Goal: Use online tool/utility: Utilize a website feature to perform a specific function

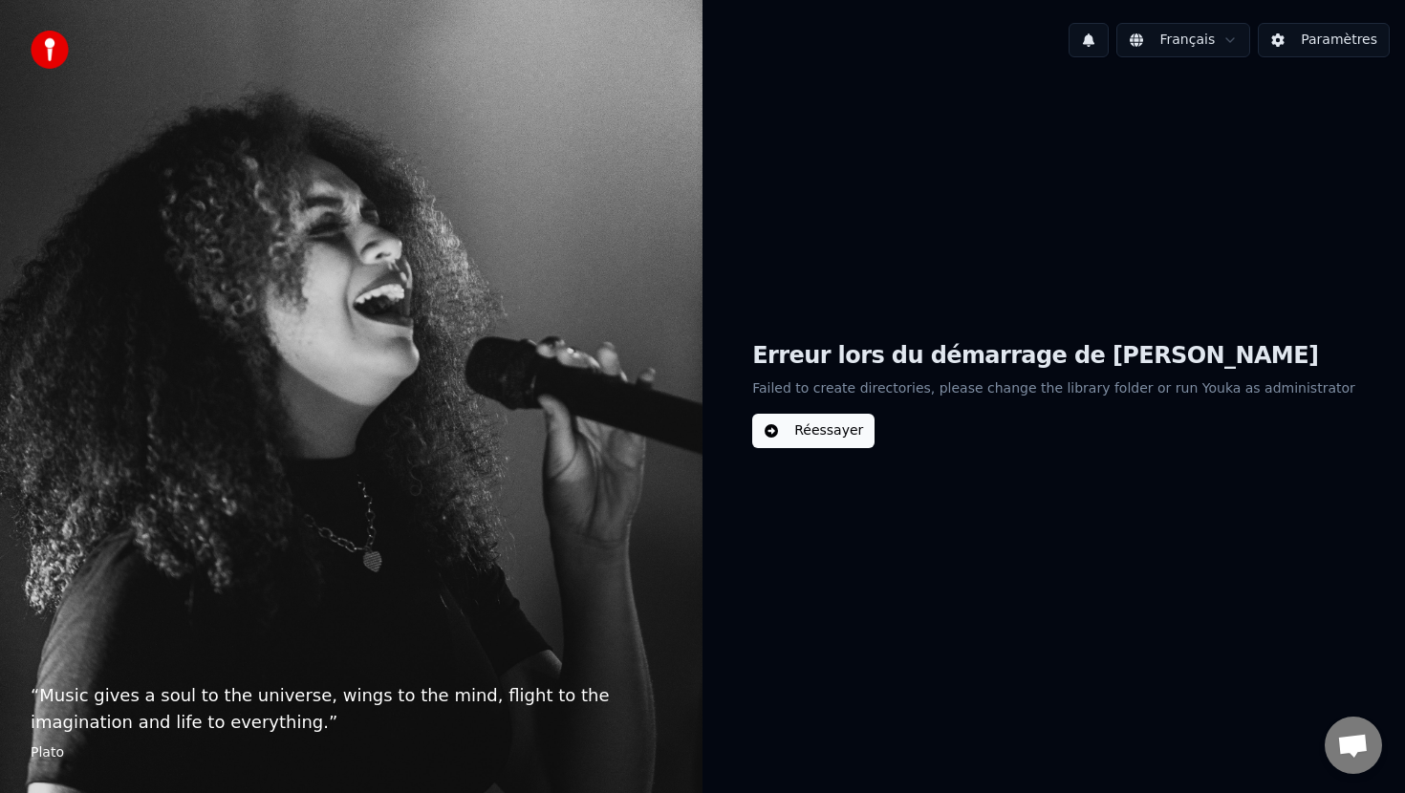
click at [858, 431] on button "Réessayer" at bounding box center [813, 431] width 122 height 34
click at [844, 434] on button "Réessayer" at bounding box center [813, 431] width 122 height 34
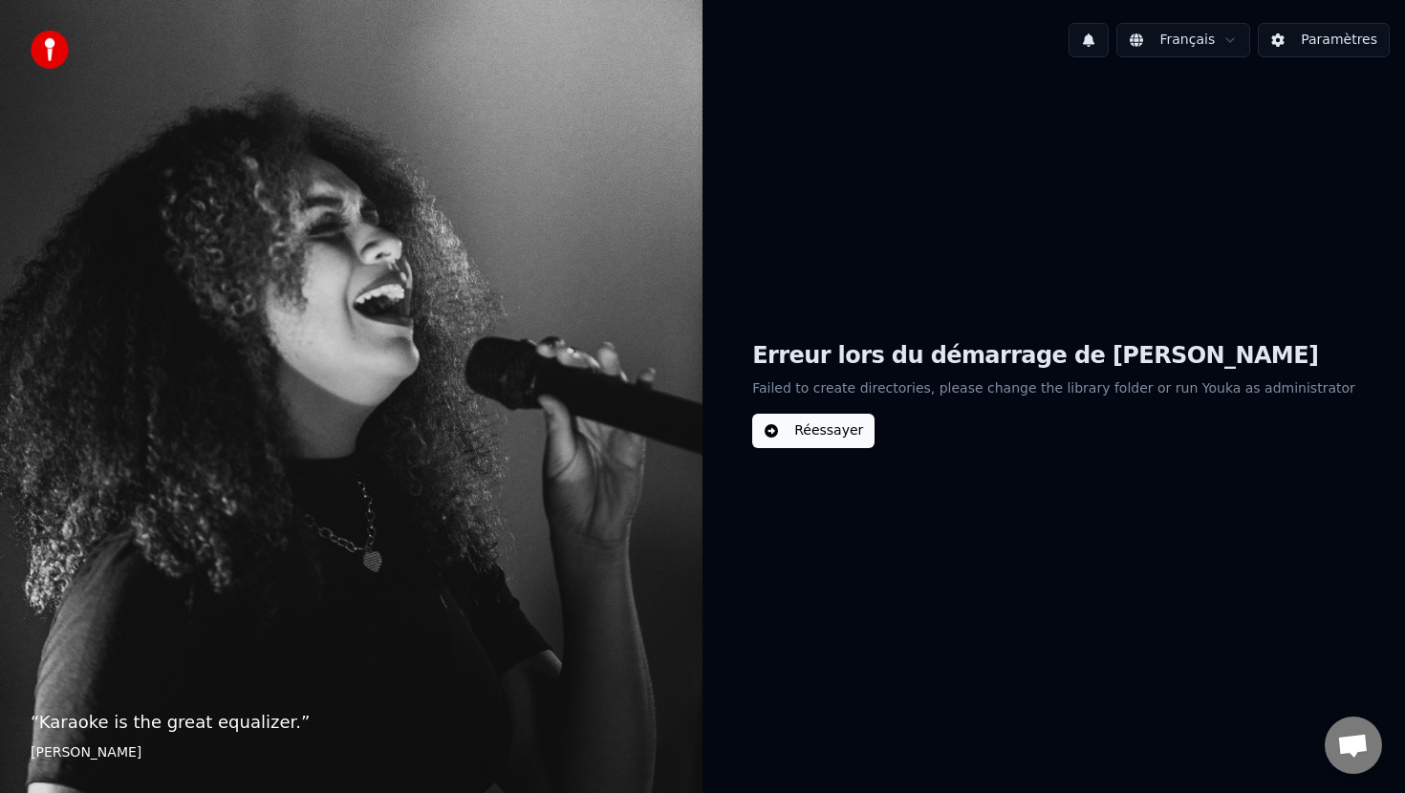
click at [1099, 38] on button at bounding box center [1089, 40] width 40 height 34
click at [854, 421] on button "Réessayer" at bounding box center [813, 431] width 122 height 34
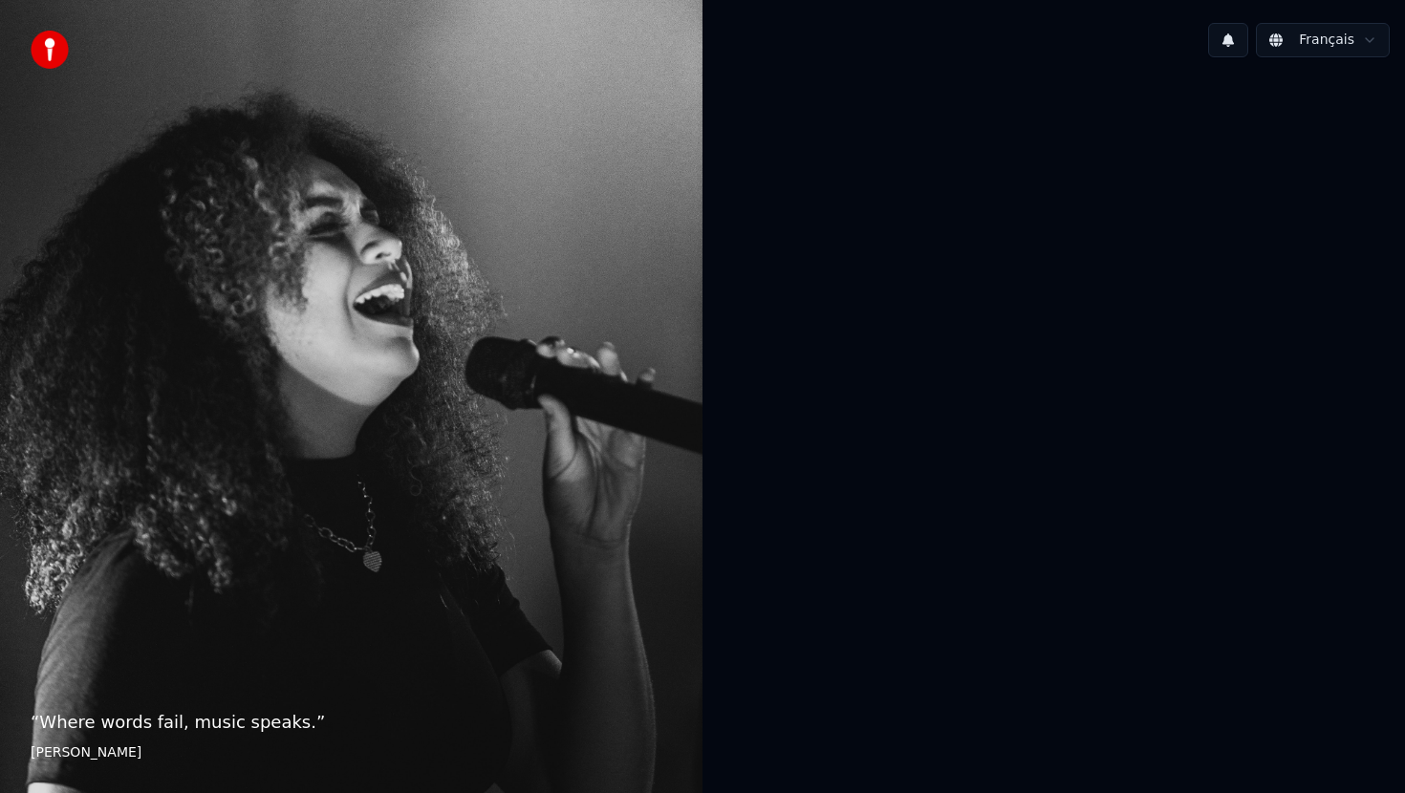
click at [854, 421] on div at bounding box center [1054, 395] width 703 height 644
